Goal: Task Accomplishment & Management: Manage account settings

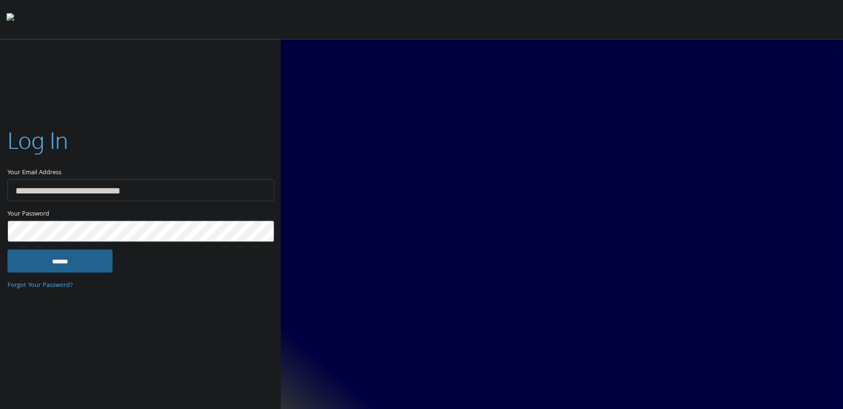
click at [49, 267] on input "******" at bounding box center [60, 261] width 105 height 23
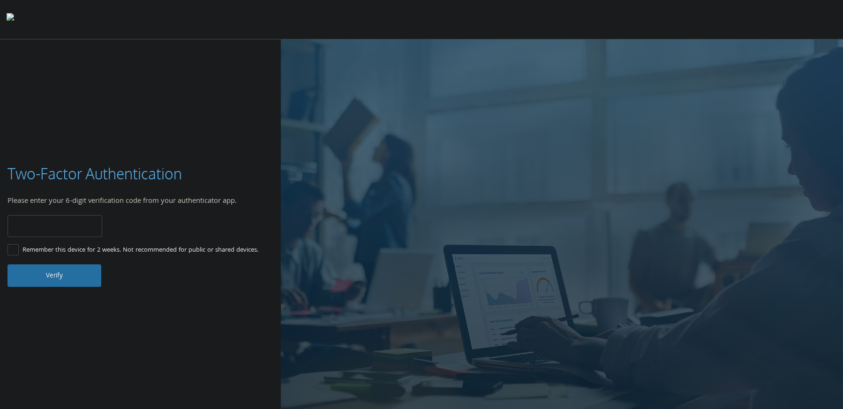
click at [47, 216] on input "number" at bounding box center [55, 226] width 95 height 22
type input "******"
click at [67, 273] on button "Verify" at bounding box center [55, 275] width 94 height 23
